Goal: Information Seeking & Learning: Check status

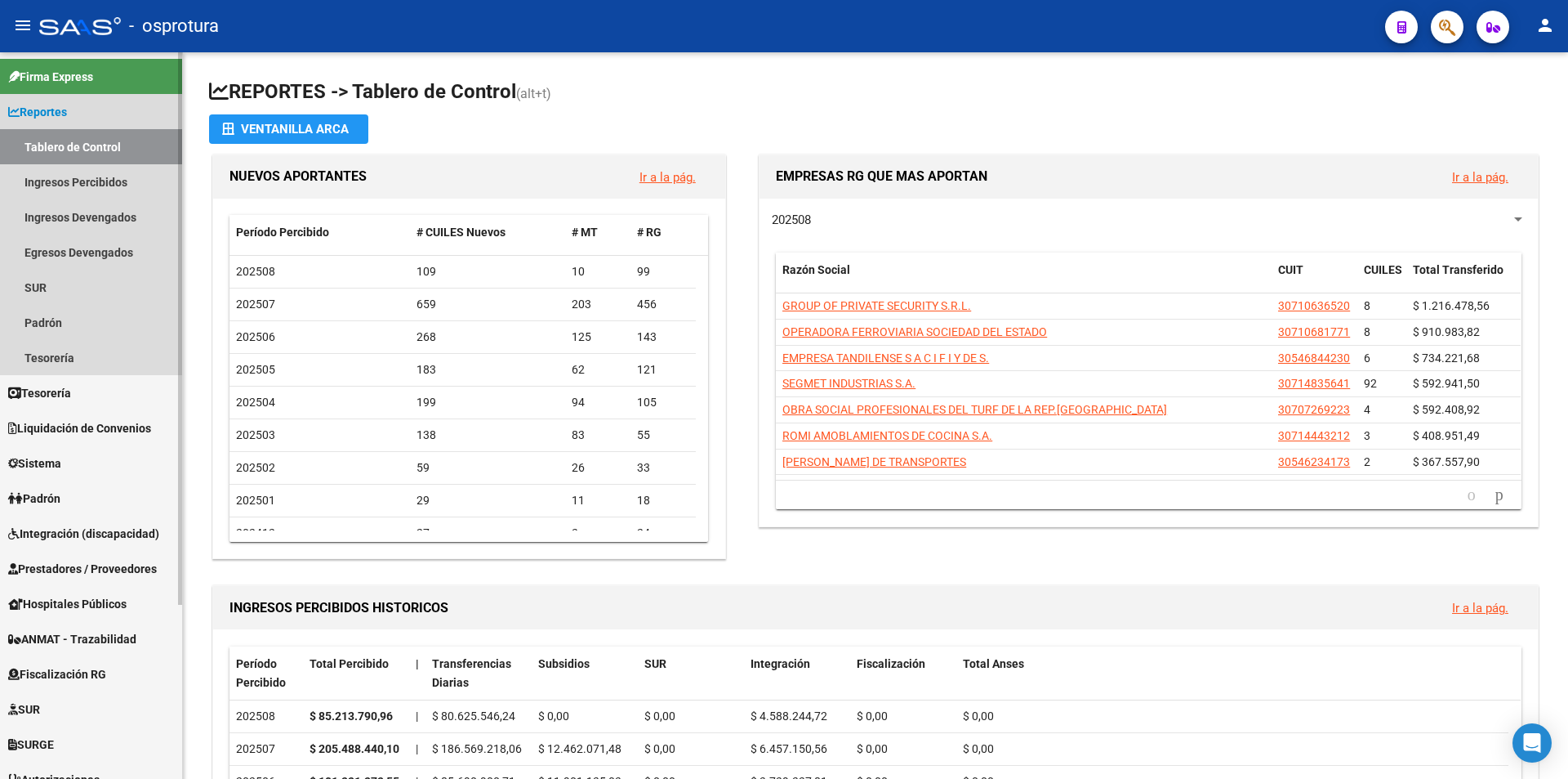
click at [47, 103] on span "Reportes" at bounding box center [37, 111] width 59 height 18
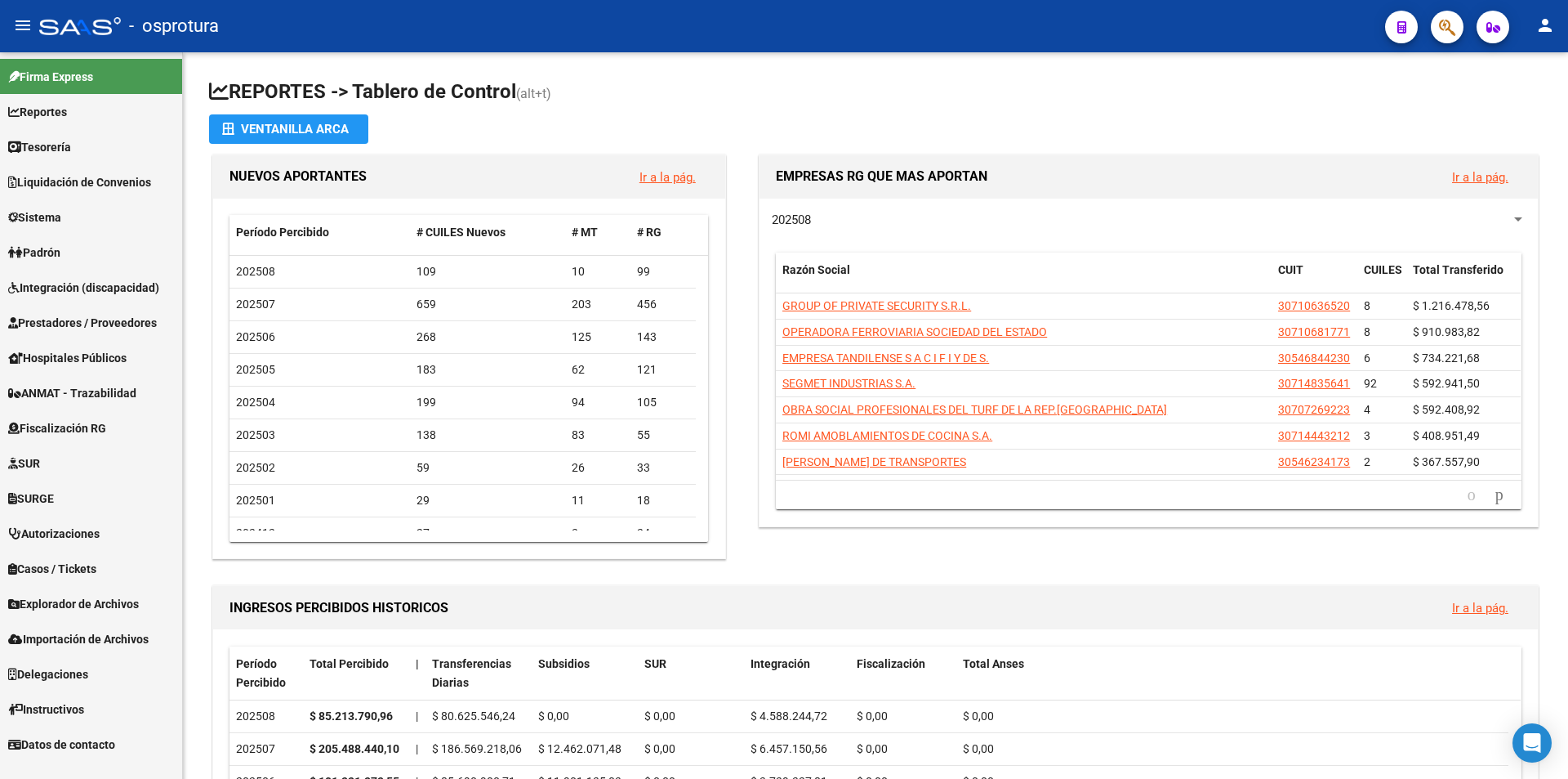
click at [80, 243] on link "Padrón" at bounding box center [91, 252] width 182 height 35
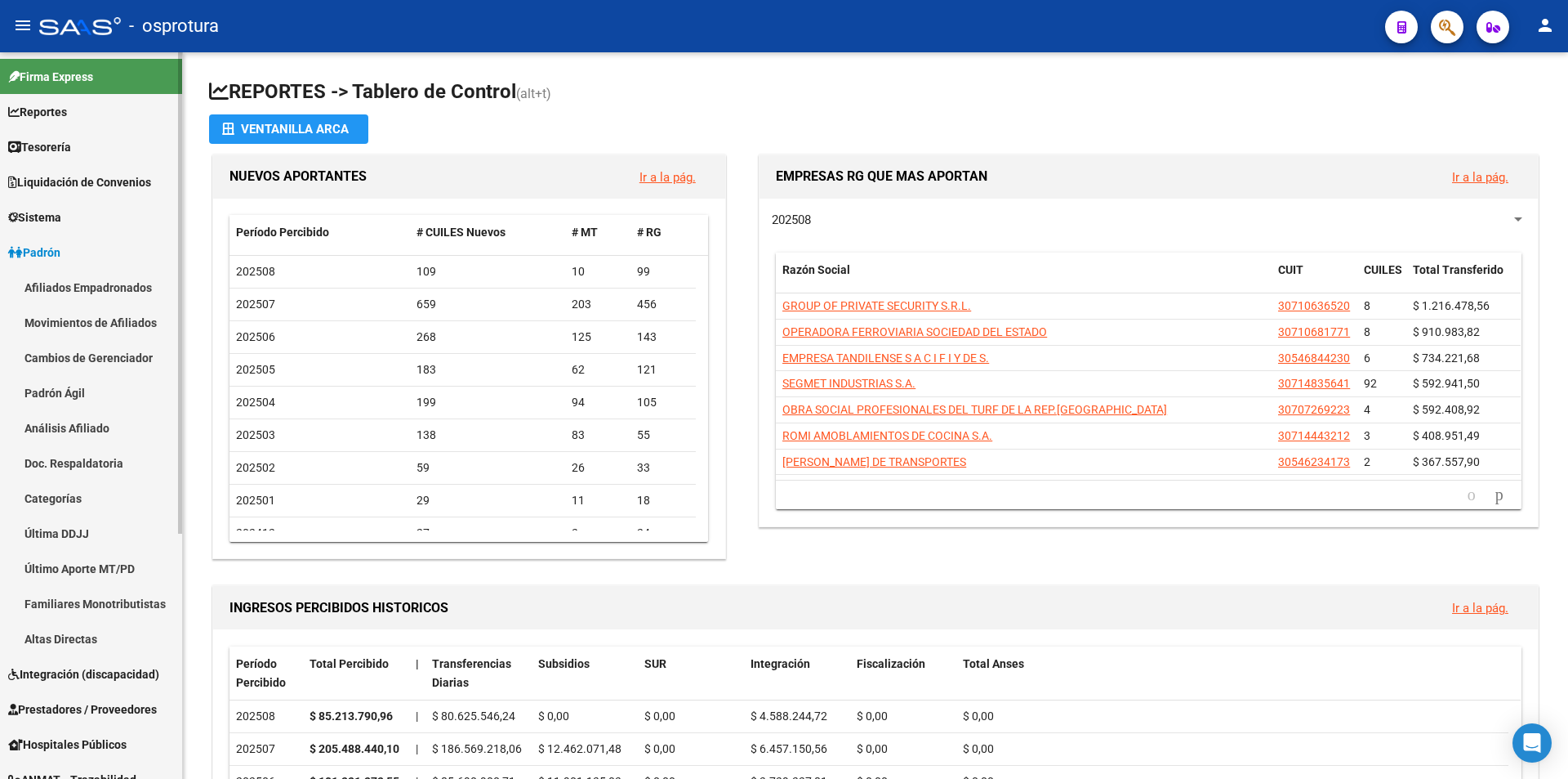
click at [99, 278] on link "Afiliados Empadronados" at bounding box center [91, 287] width 182 height 35
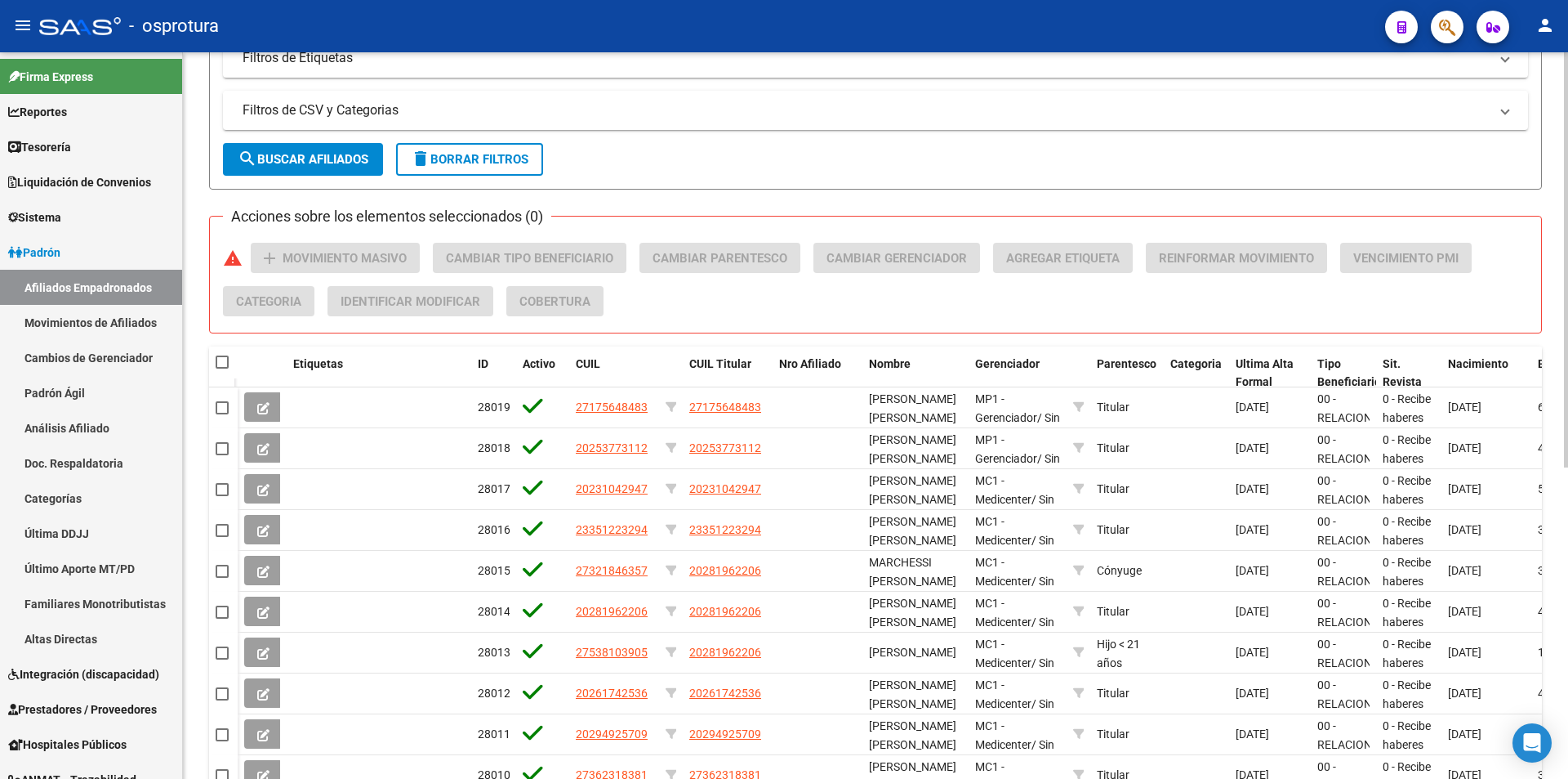
scroll to position [455, 0]
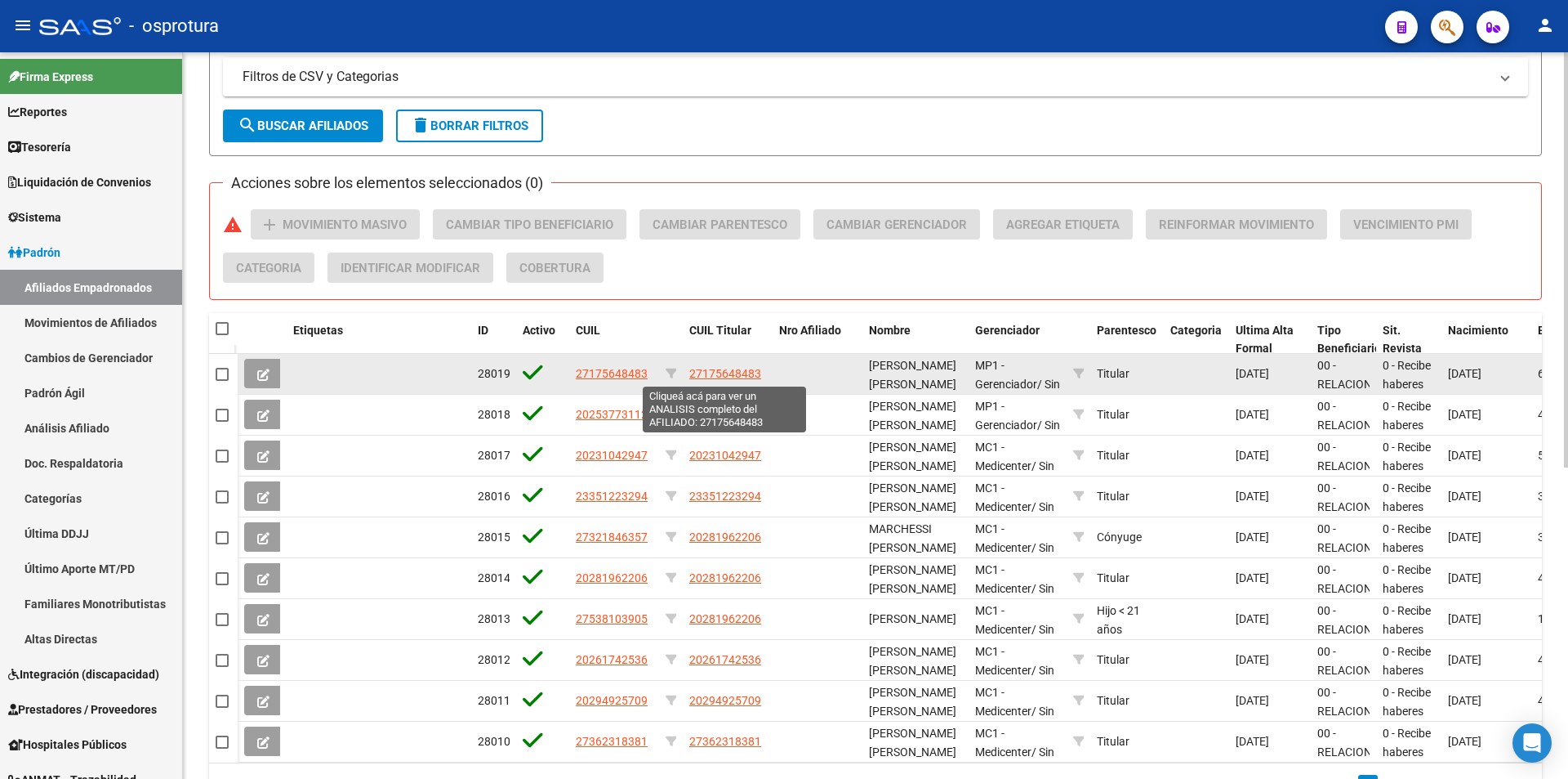
click at [707, 370] on span "27175648483" at bounding box center [725, 372] width 72 height 13
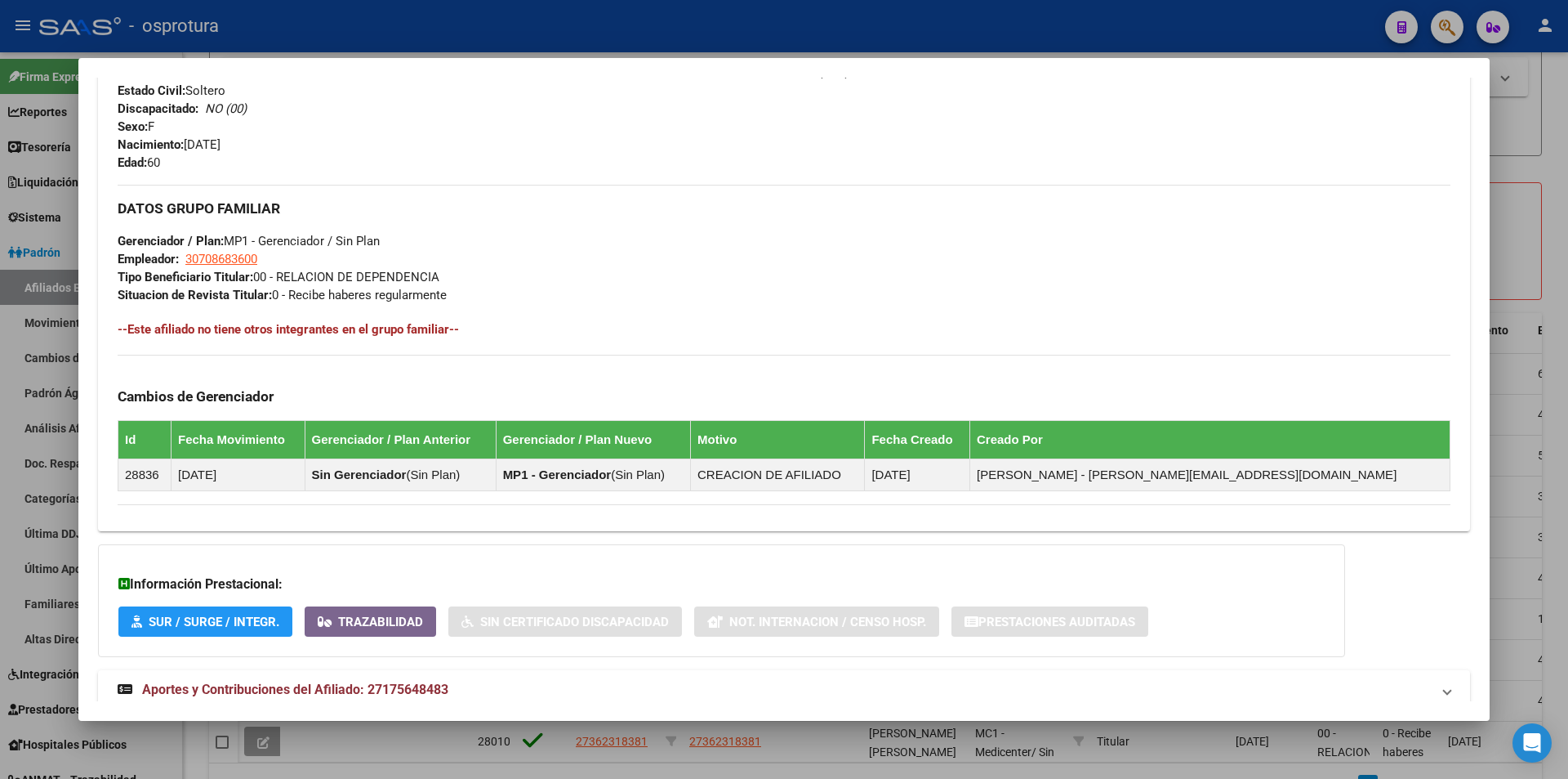
scroll to position [689, 0]
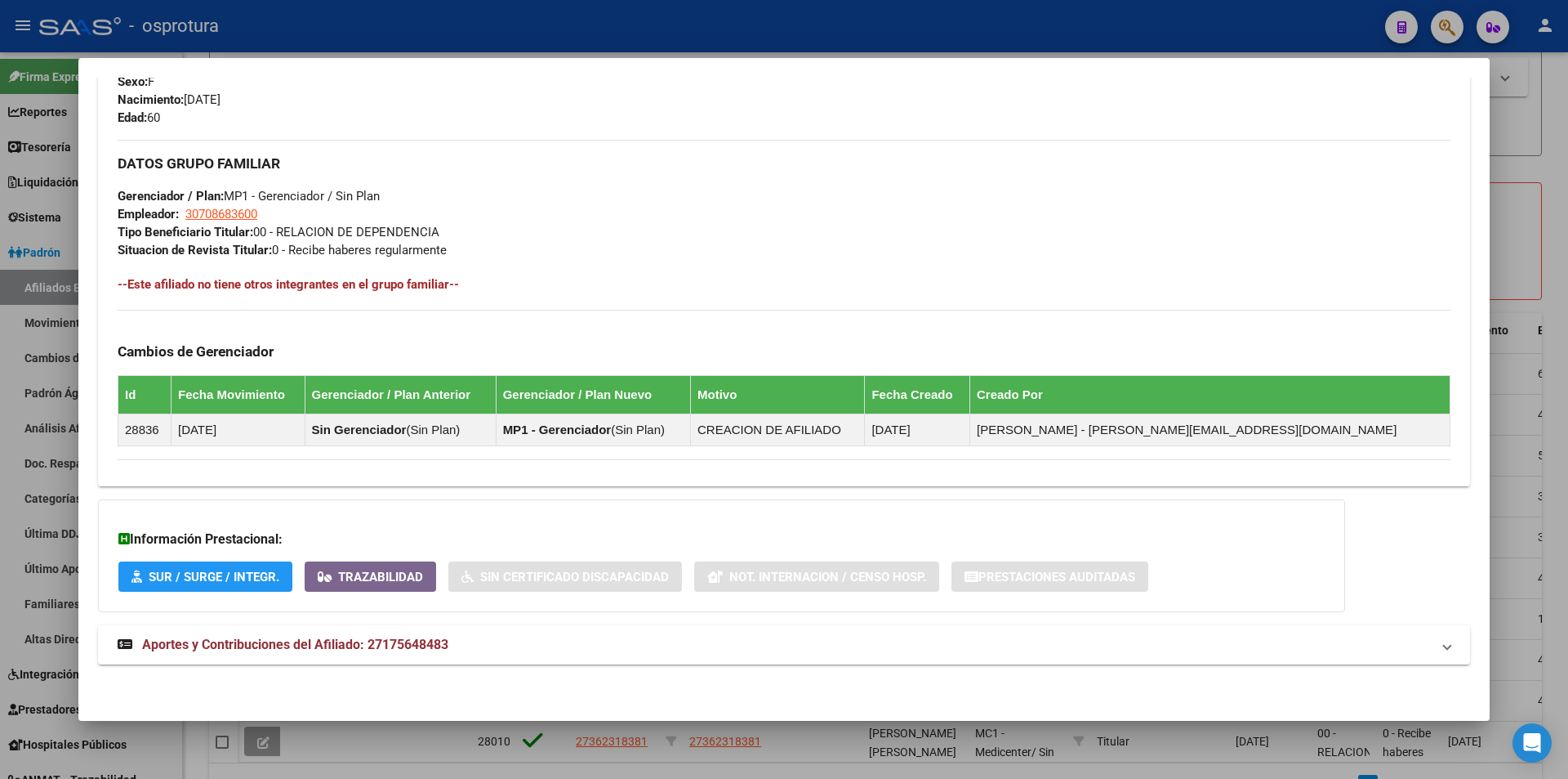
click at [1513, 239] on div at bounding box center [784, 389] width 1568 height 779
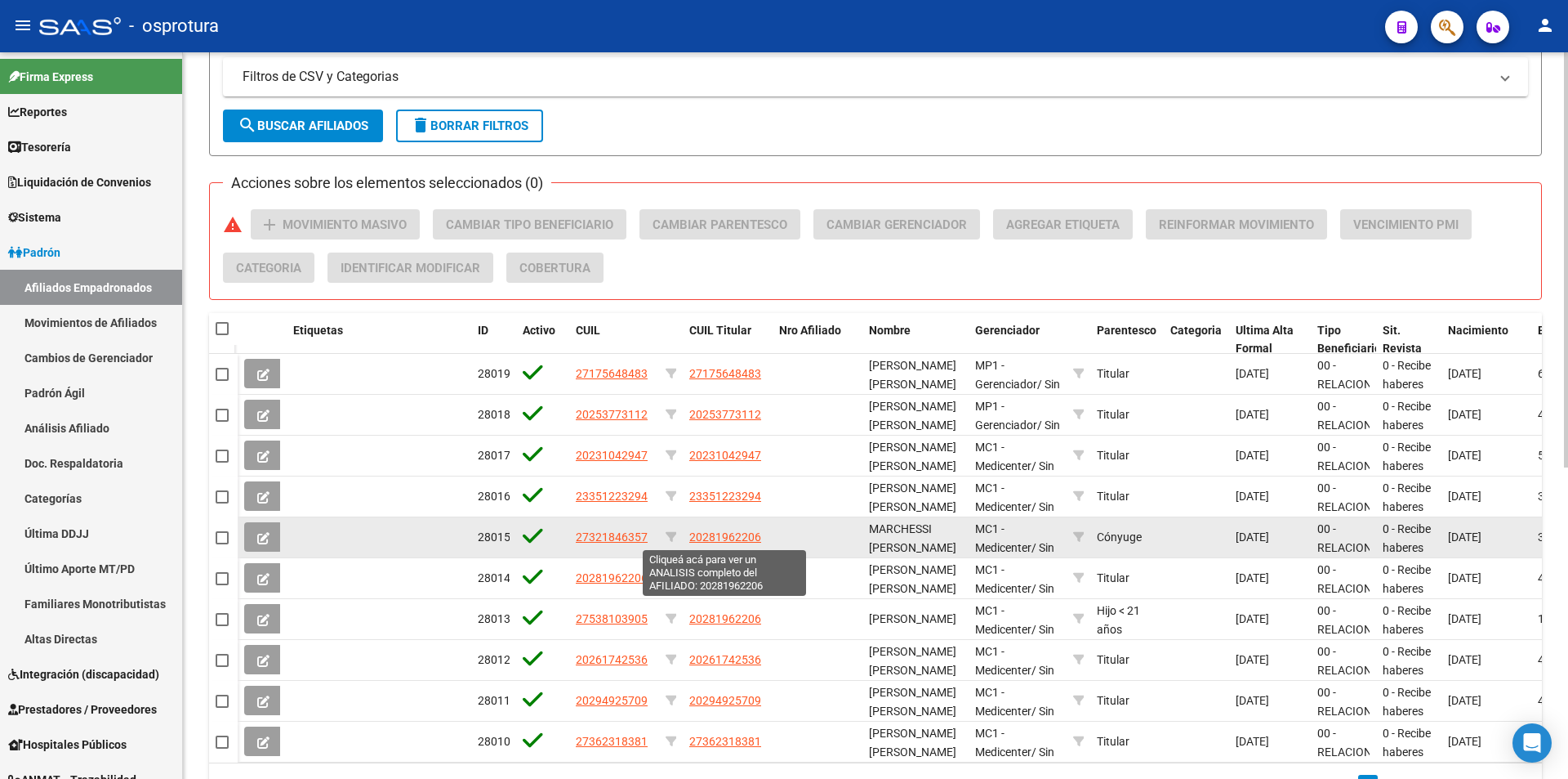
click at [729, 536] on span "20281962206" at bounding box center [725, 536] width 72 height 13
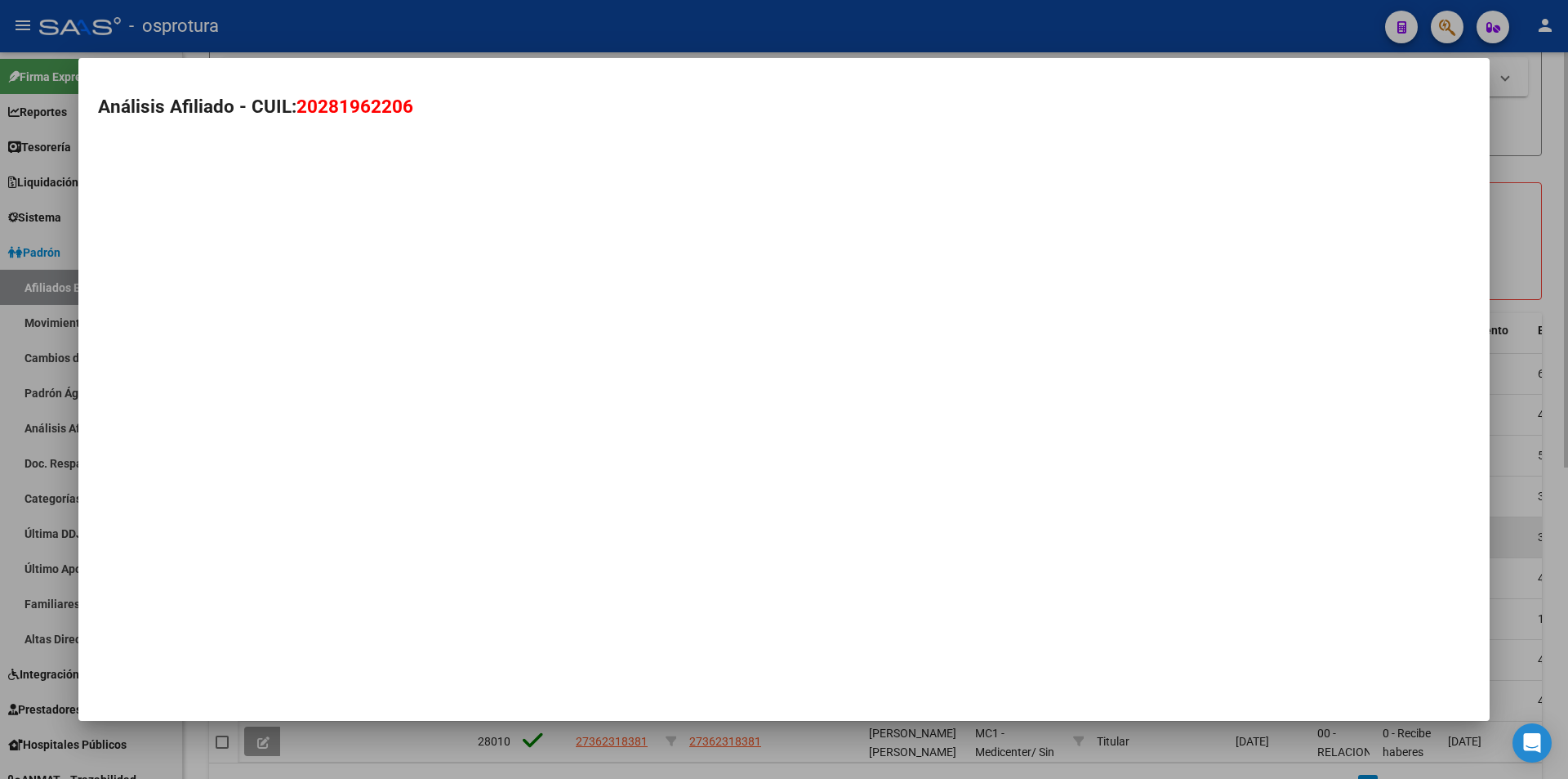
type textarea "20281962206"
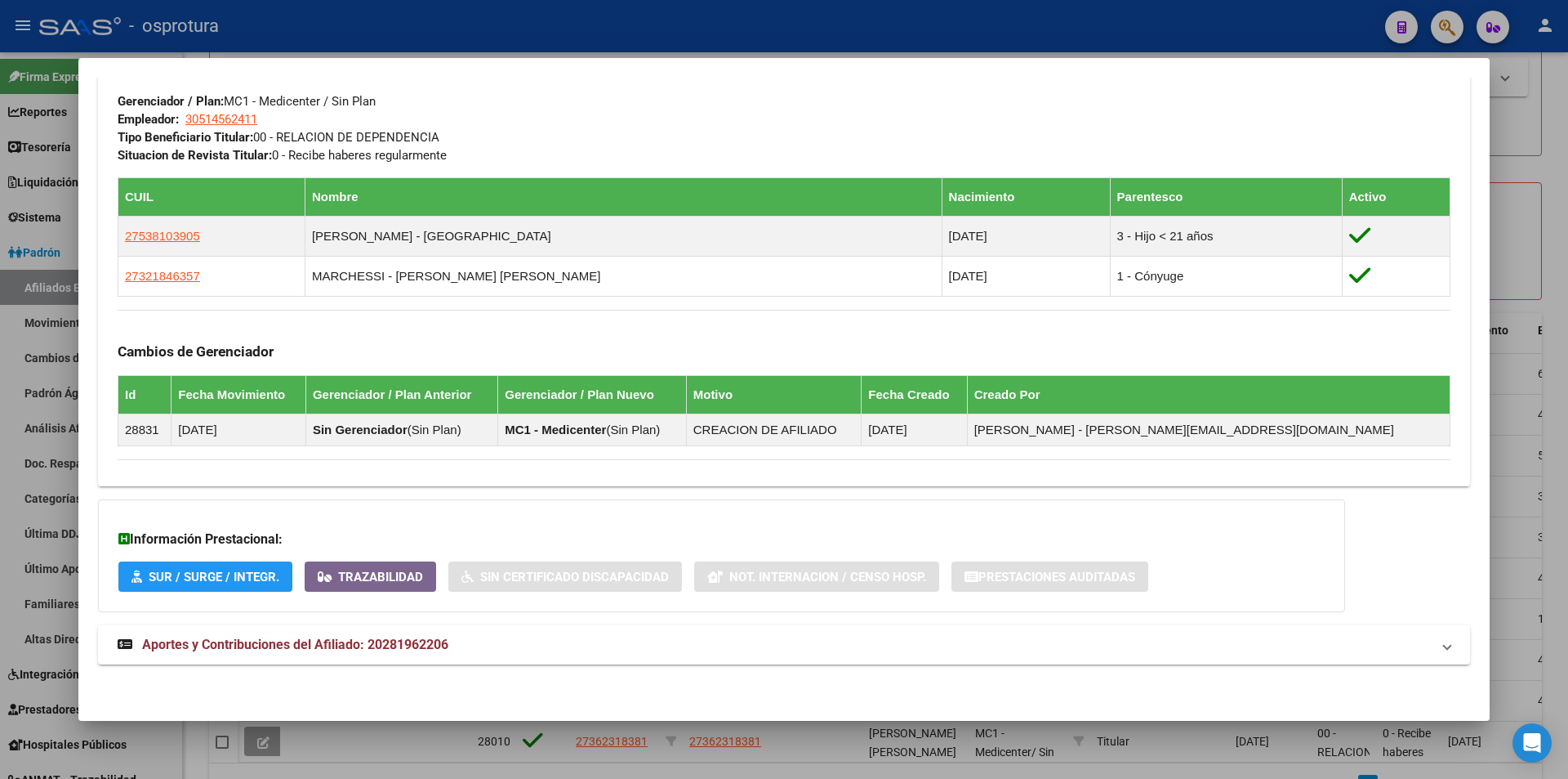
scroll to position [239, 0]
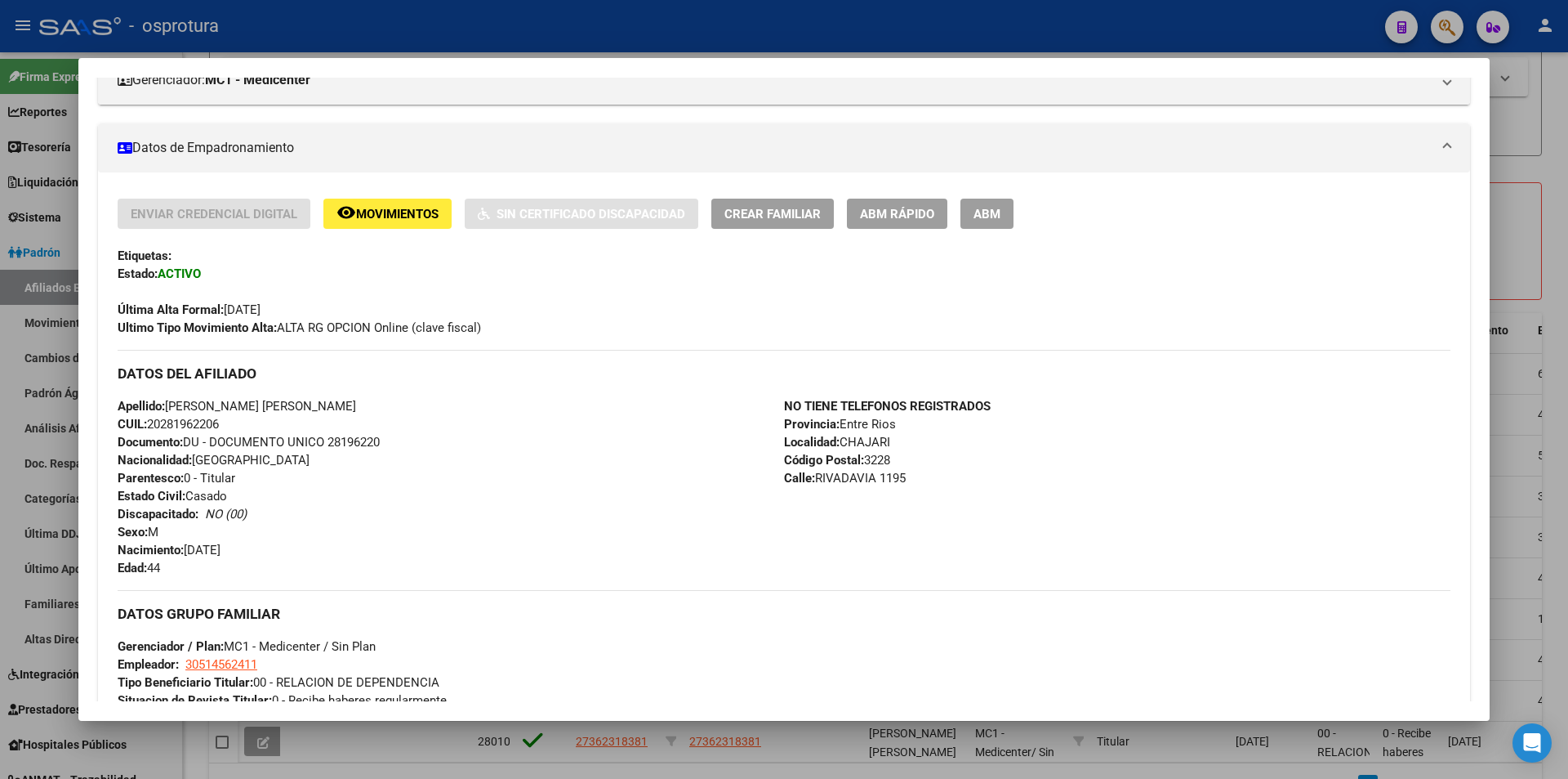
drag, startPoint x: 360, startPoint y: 20, endPoint x: 360, endPoint y: 1, distance: 19.0
click at [360, 18] on div at bounding box center [784, 389] width 1568 height 779
